Goal: Information Seeking & Learning: Learn about a topic

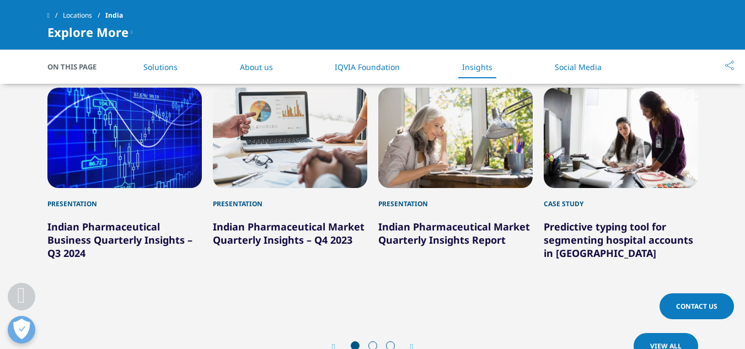
scroll to position [1506, 0]
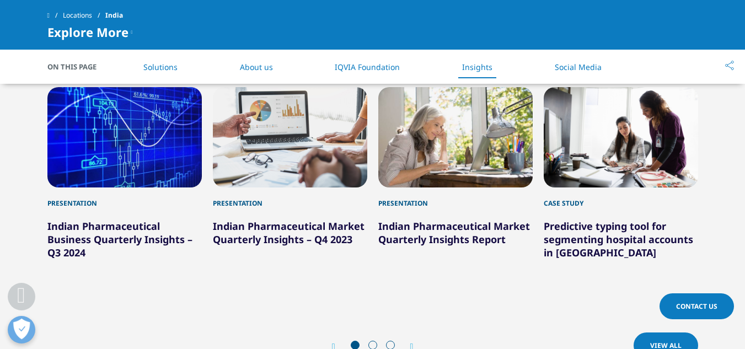
click at [371, 341] on span at bounding box center [372, 345] width 9 height 9
click at [410, 342] on icon "Next slide" at bounding box center [411, 346] width 3 height 9
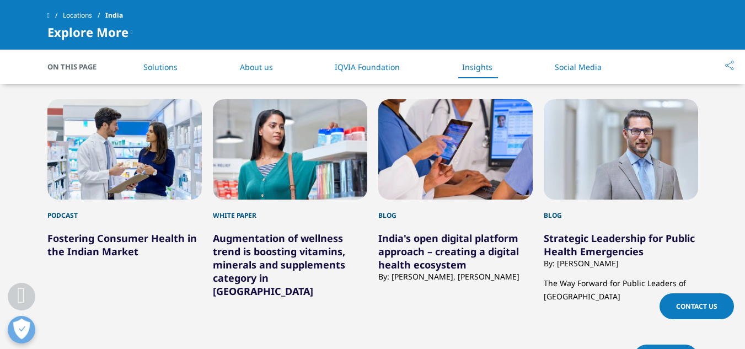
scroll to position [1493, 0]
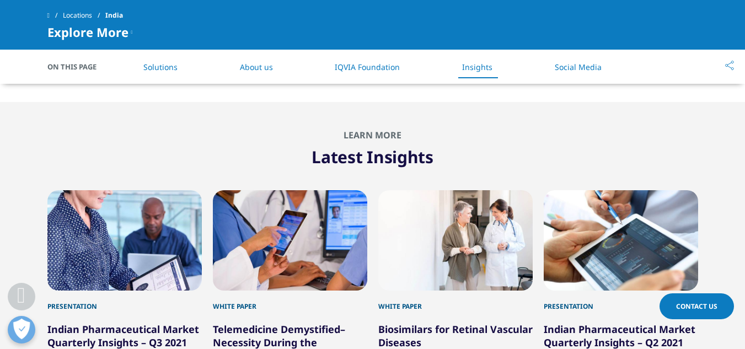
scroll to position [1402, 0]
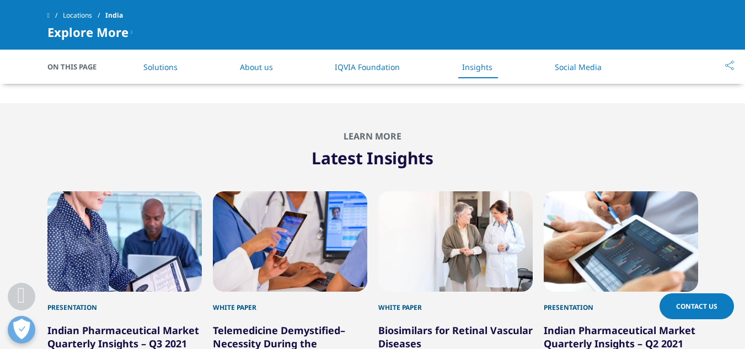
click at [344, 292] on div "White Paper" at bounding box center [290, 302] width 154 height 21
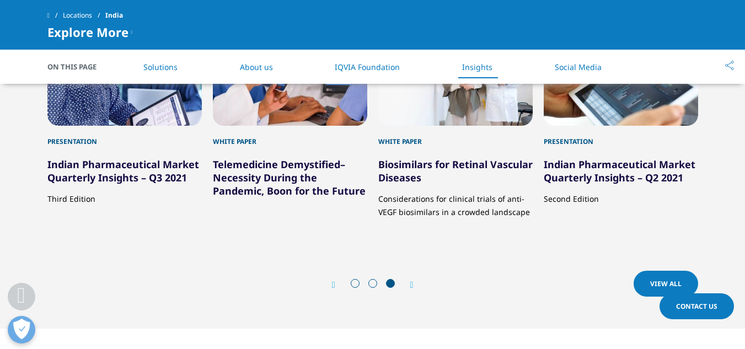
scroll to position [1568, 0]
click at [335, 280] on icon "Previous slide" at bounding box center [333, 284] width 3 height 9
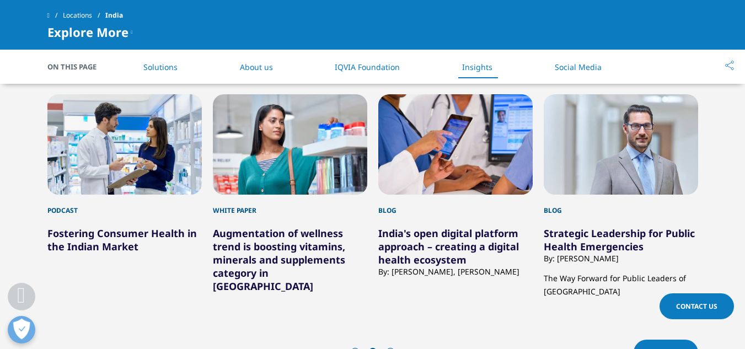
scroll to position [1499, 0]
click at [332, 348] on icon "Previous slide" at bounding box center [333, 353] width 3 height 9
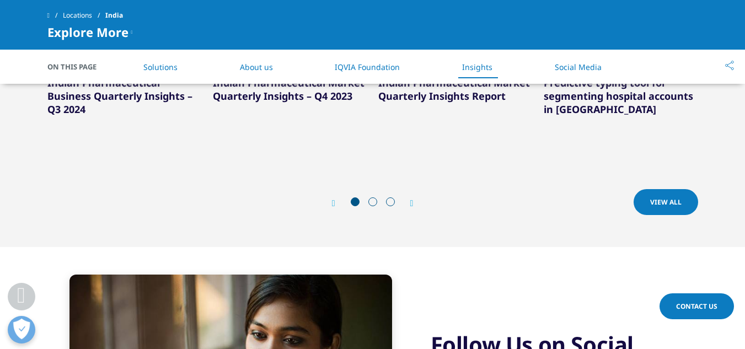
scroll to position [1652, 0]
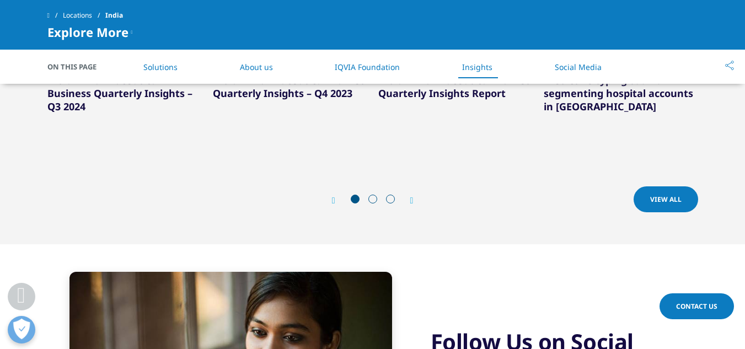
click at [413, 196] on icon "Next slide" at bounding box center [411, 200] width 3 height 9
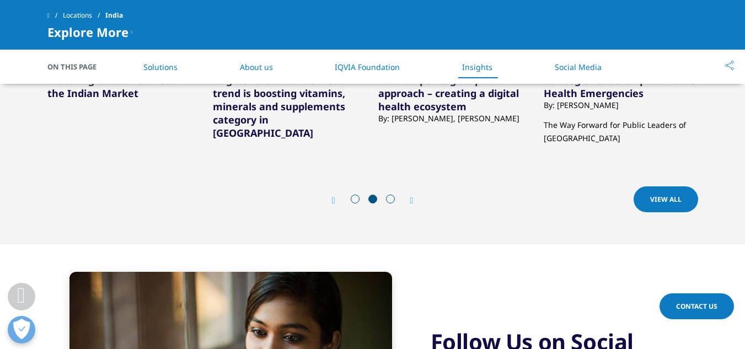
click at [413, 196] on icon "Next slide" at bounding box center [411, 200] width 3 height 9
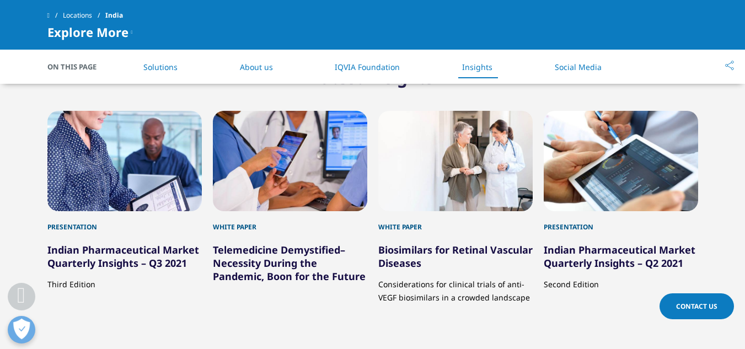
scroll to position [1479, 0]
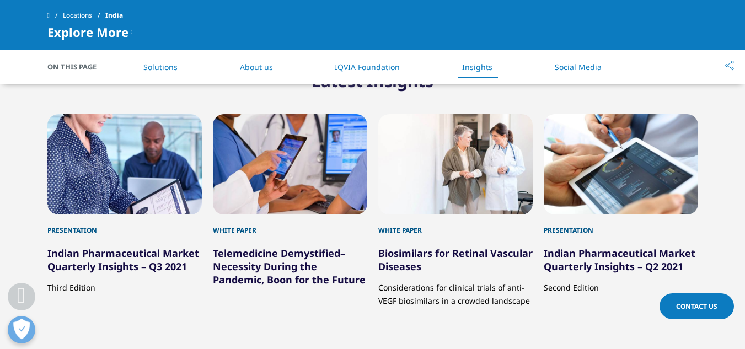
drag, startPoint x: 355, startPoint y: 324, endPoint x: 333, endPoint y: 327, distance: 22.3
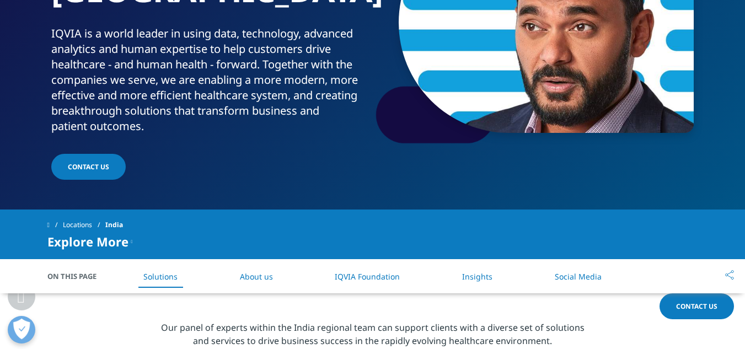
scroll to position [0, 0]
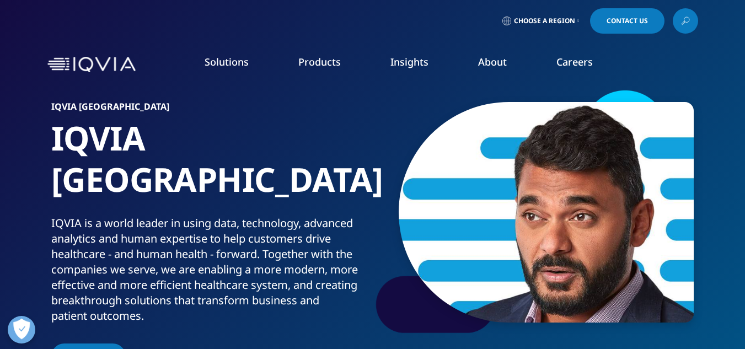
click at [359, 266] on link "READ MORE" at bounding box center [395, 261] width 108 height 9
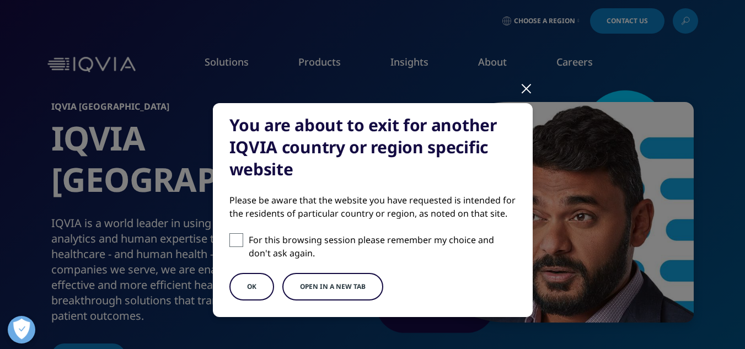
click at [229, 247] on label "For this browsing session please remember my choice and don't ask again." at bounding box center [372, 246] width 287 height 26
click at [229, 247] on input "For this browsing session please remember my choice and don't ask again." at bounding box center [236, 240] width 14 height 14
checkbox input "true"
click at [250, 287] on button "OK" at bounding box center [251, 287] width 45 height 28
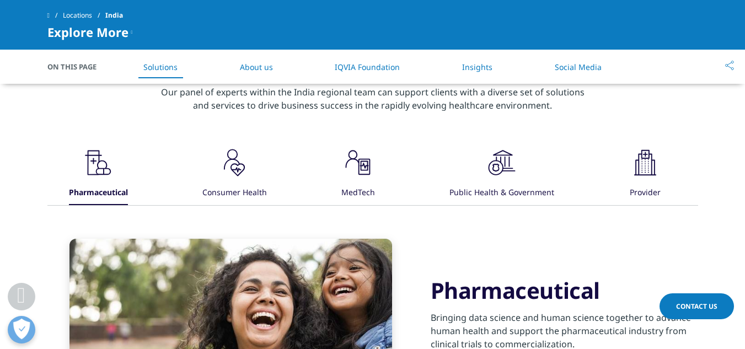
scroll to position [477, 0]
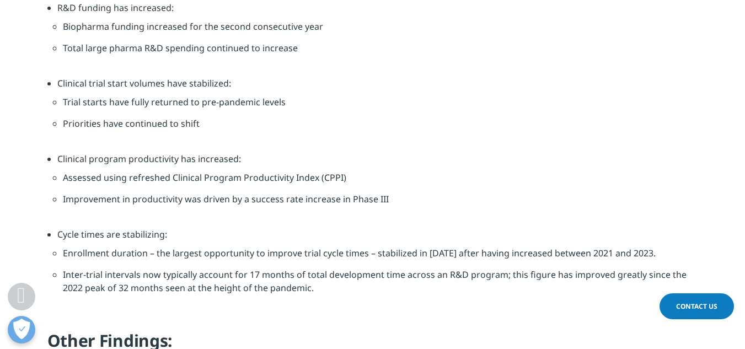
scroll to position [1215, 0]
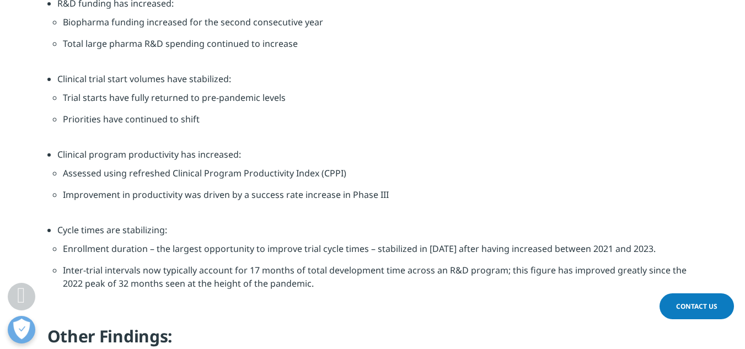
click at [479, 235] on li "Cycle times are stabilizing: Enrollment duration – the largest opportunity to i…" at bounding box center [377, 267] width 640 height 89
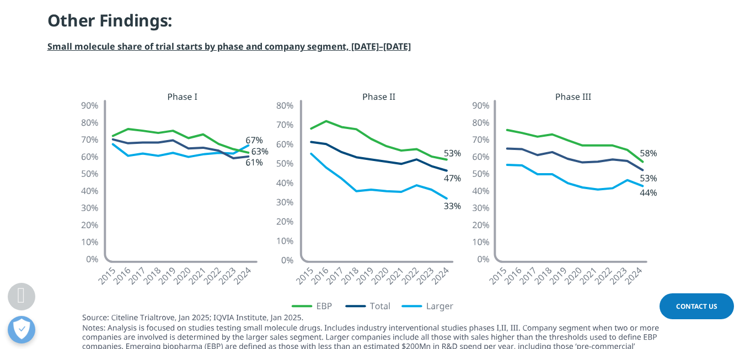
scroll to position [1531, 0]
click at [550, 163] on img at bounding box center [372, 234] width 617 height 308
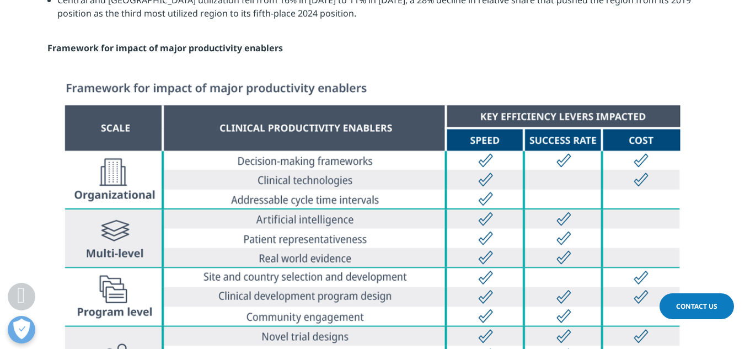
scroll to position [3433, 0]
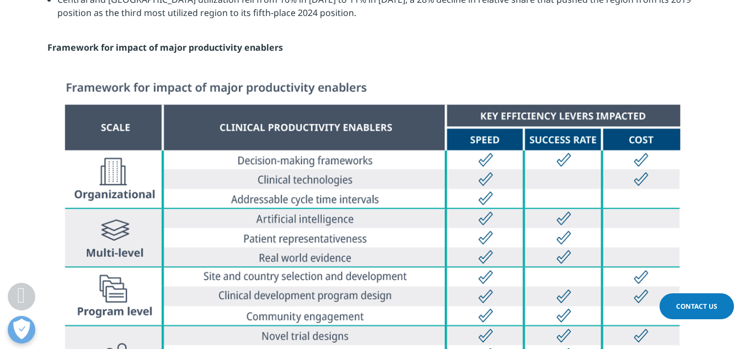
click at [335, 186] on img at bounding box center [372, 264] width 617 height 364
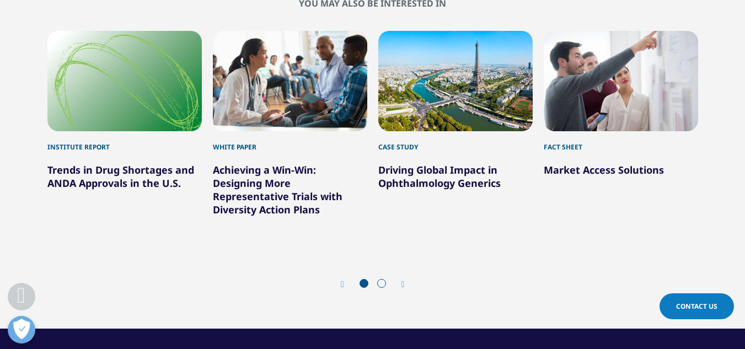
scroll to position [4627, 0]
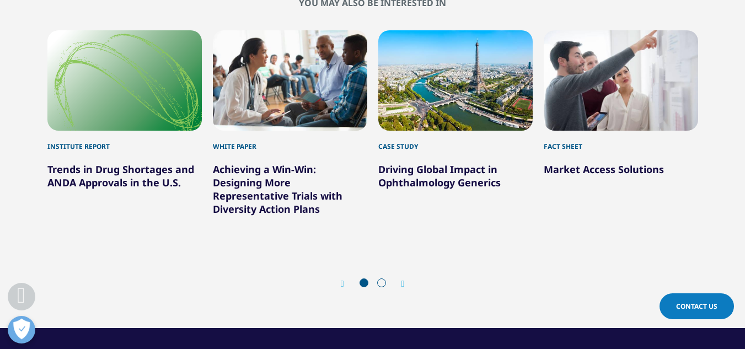
click at [149, 99] on div "1 / 6" at bounding box center [124, 80] width 154 height 100
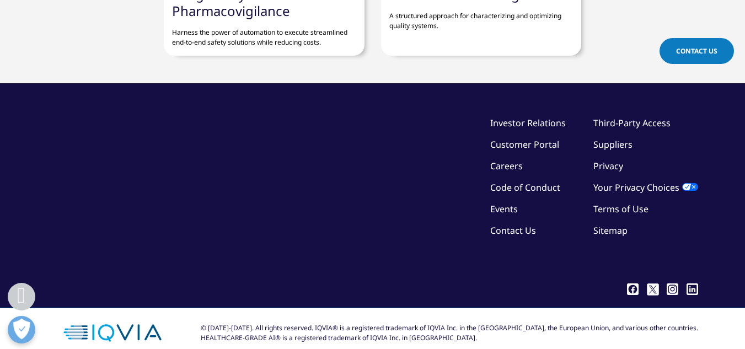
scroll to position [833, 650]
